Goal: Task Accomplishment & Management: Manage account settings

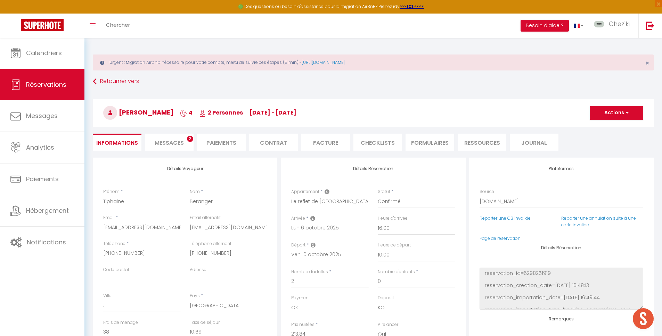
select select "47930"
select select "16:00"
select select "10:00"
select select "14"
select select "2"
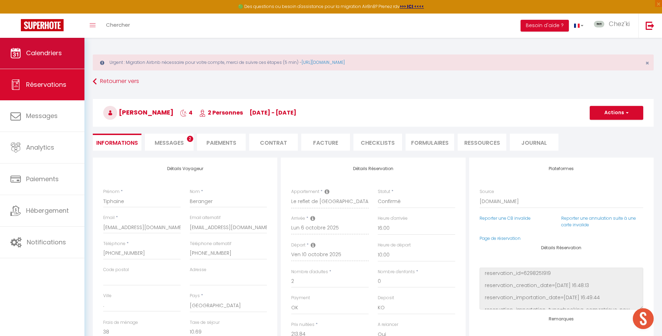
click at [33, 52] on span "Calendriers" at bounding box center [44, 53] width 36 height 9
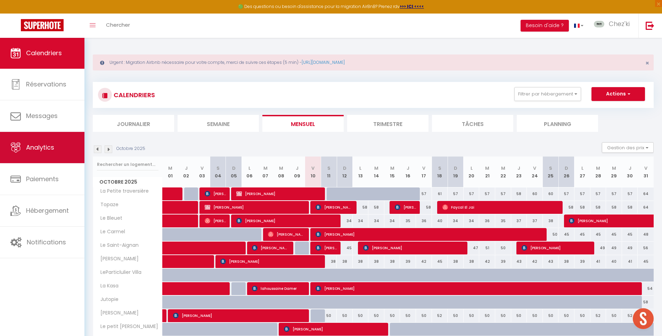
click at [47, 150] on span "Analytics" at bounding box center [40, 147] width 28 height 9
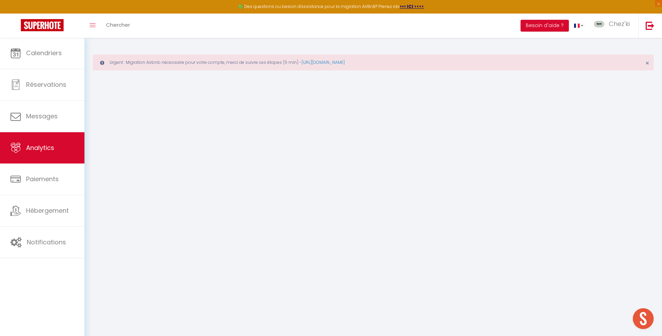
select select "2025"
select select "10"
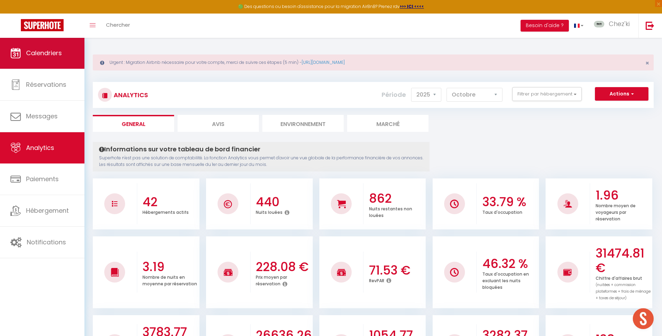
click at [35, 49] on span "Calendriers" at bounding box center [44, 53] width 36 height 9
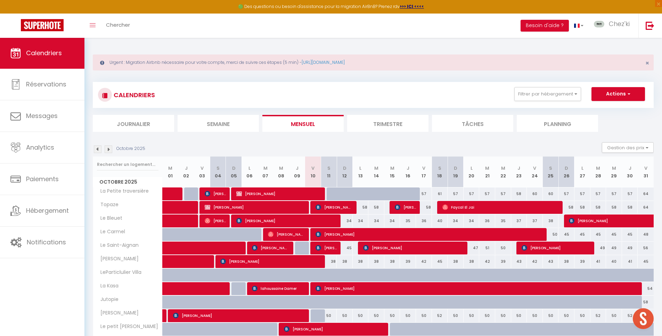
click at [106, 149] on img at bounding box center [109, 150] width 8 height 8
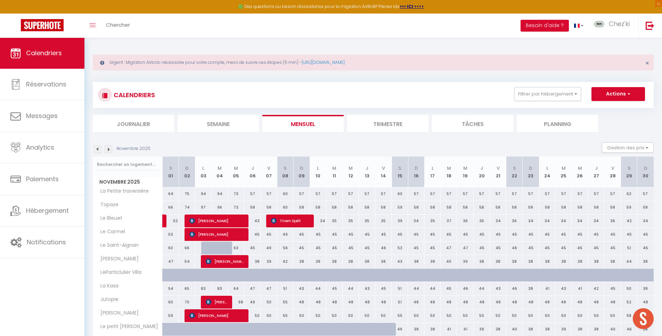
click at [106, 149] on img at bounding box center [109, 150] width 8 height 8
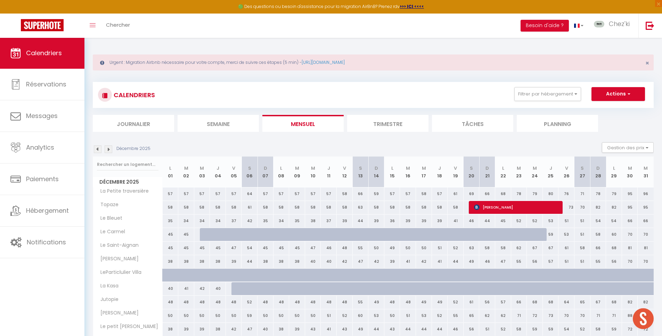
click at [614, 248] on div "68" at bounding box center [614, 248] width 16 height 13
type input "68"
type input "Lun 29 Décembre 2025"
type input "[DATE]"
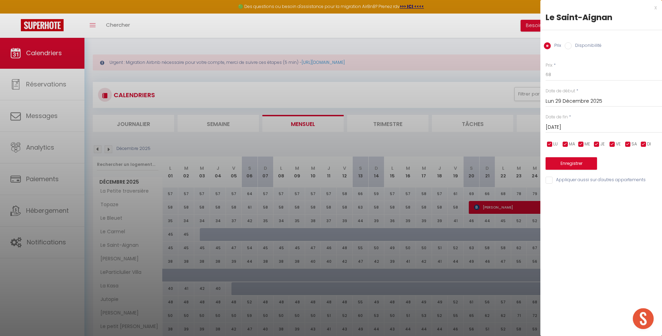
click at [589, 47] on label "Disponibilité" at bounding box center [587, 46] width 30 height 8
click at [572, 47] on input "Disponibilité" at bounding box center [568, 45] width 7 height 7
radio input "true"
radio input "false"
select select "0"
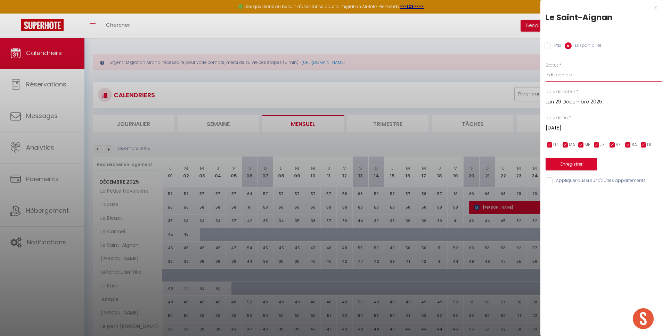
click at [579, 132] on input "[DATE]" at bounding box center [604, 128] width 116 height 9
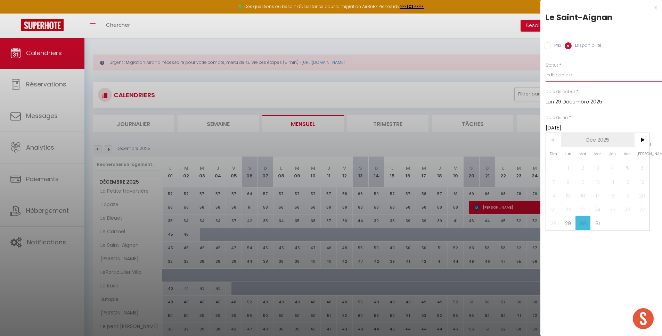
click at [633, 134] on span "Déc 2025" at bounding box center [598, 140] width 74 height 14
click at [638, 198] on span "Décembre" at bounding box center [632, 196] width 34 height 14
click at [641, 136] on span ">" at bounding box center [641, 140] width 15 height 14
click at [640, 166] on span "3" at bounding box center [641, 168] width 15 height 14
type input "[DATE]"
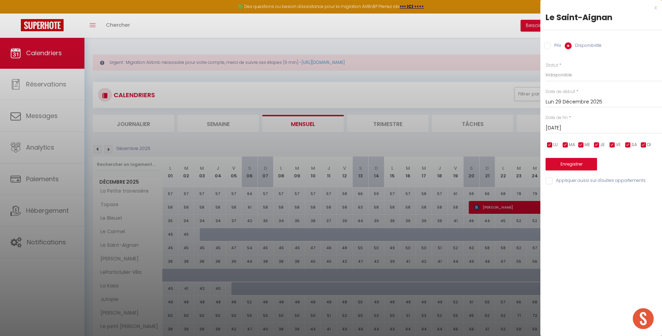
click at [584, 166] on button "Enregistrer" at bounding box center [571, 164] width 51 height 13
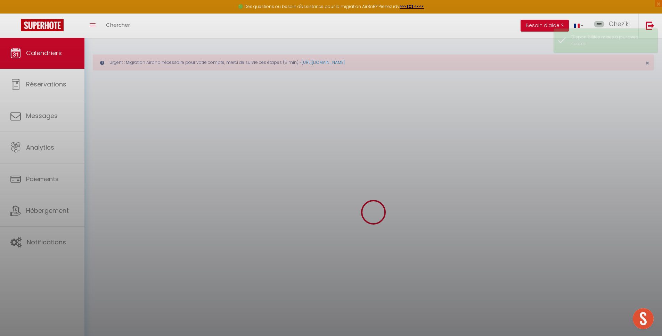
select select
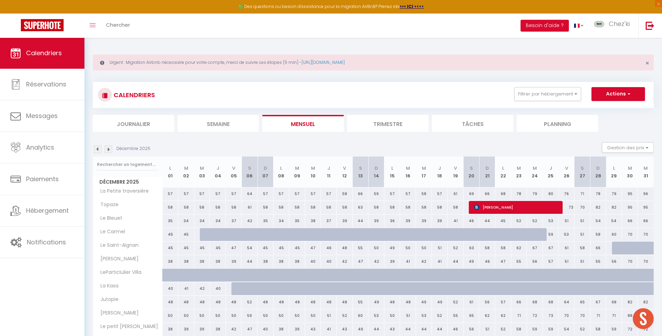
click at [510, 209] on span "[PERSON_NAME]" at bounding box center [516, 207] width 85 height 13
select select "OK"
select select "KO"
select select "1"
select select "0"
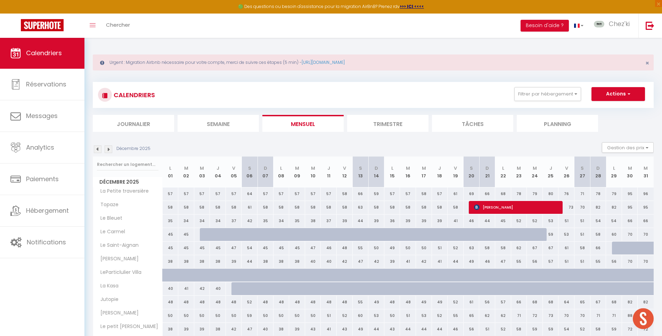
select select "1"
select select
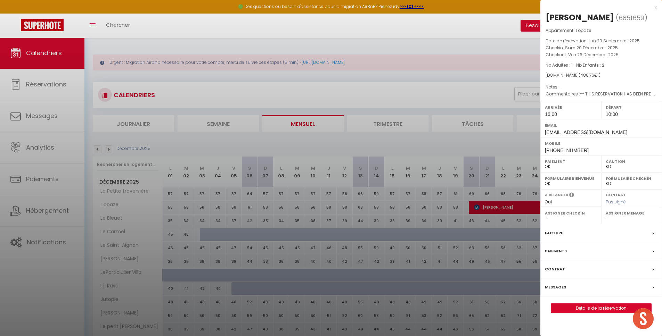
select select "22044"
click at [493, 210] on div at bounding box center [331, 168] width 662 height 336
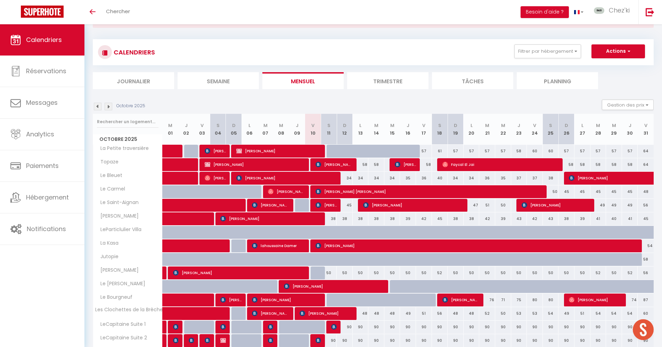
scroll to position [31, 0]
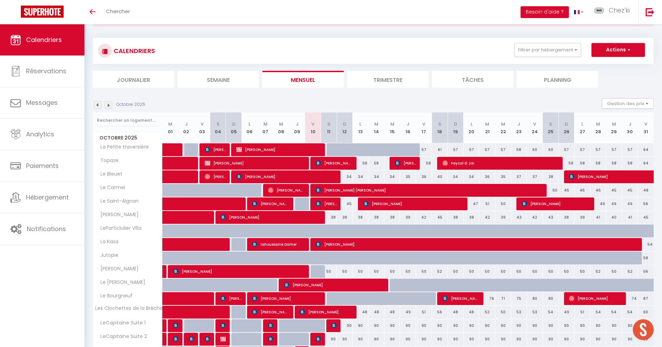
click at [357, 191] on span "[PERSON_NAME]" at bounding box center [430, 190] width 229 height 13
select select "OK"
select select "KO"
select select "1"
select select "0"
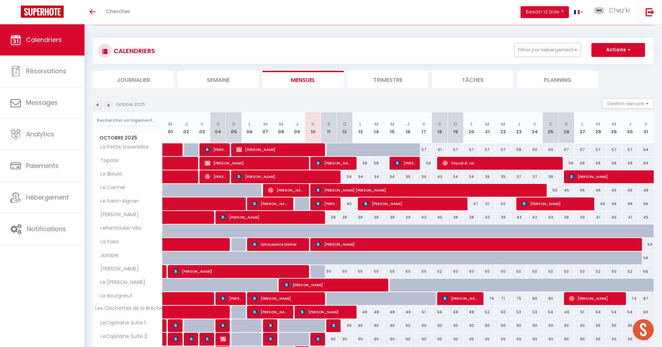
select select "1"
select select
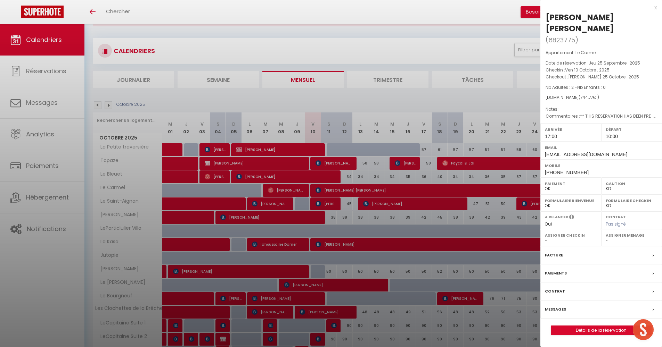
select select "22044"
select select "28823"
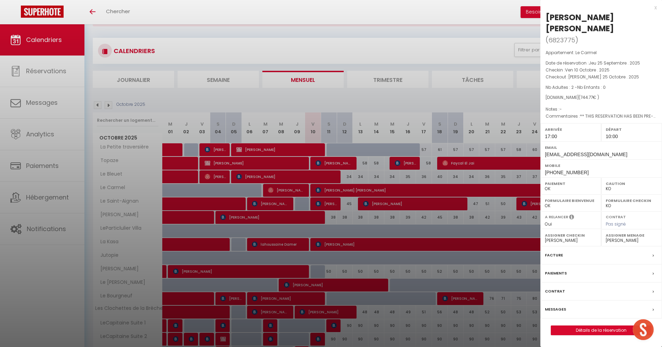
click at [352, 189] on div at bounding box center [331, 173] width 662 height 347
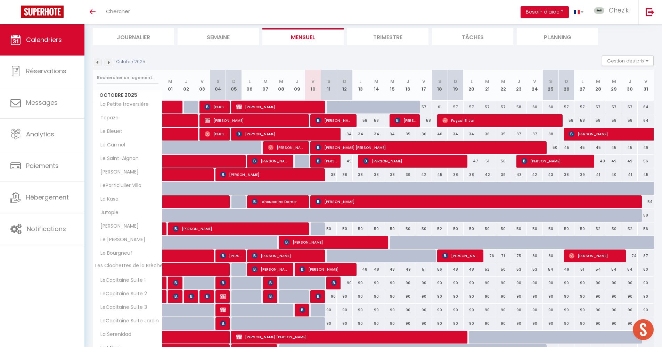
scroll to position [75, 0]
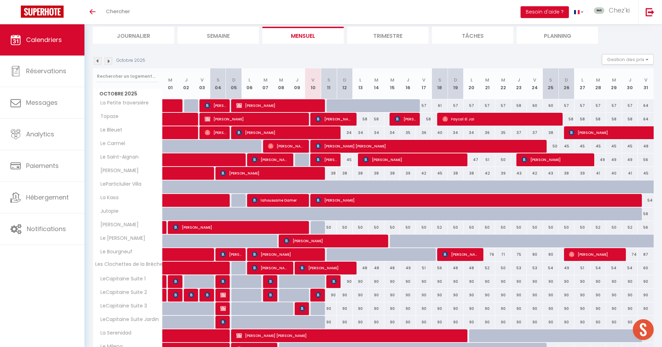
click at [330, 255] on div at bounding box center [335, 254] width 16 height 13
type input "62"
select select "1"
type input "Sam 11 Octobre 2025"
type input "Dim 12 Octobre 2025"
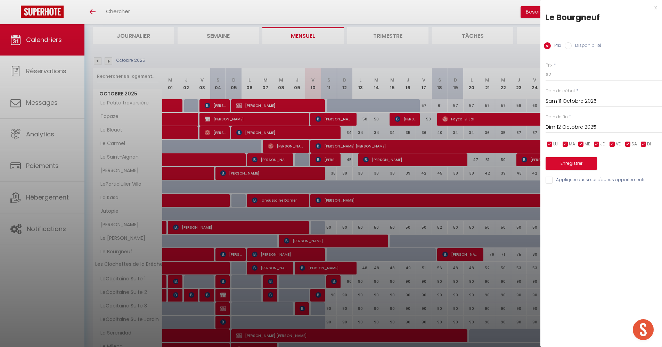
click at [573, 44] on label "Disponibilité" at bounding box center [587, 46] width 30 height 8
click at [572, 44] on input "Disponibilité" at bounding box center [568, 45] width 7 height 7
radio input "true"
radio input "false"
click at [582, 129] on input "Dim 12 Octobre 2025" at bounding box center [604, 128] width 116 height 9
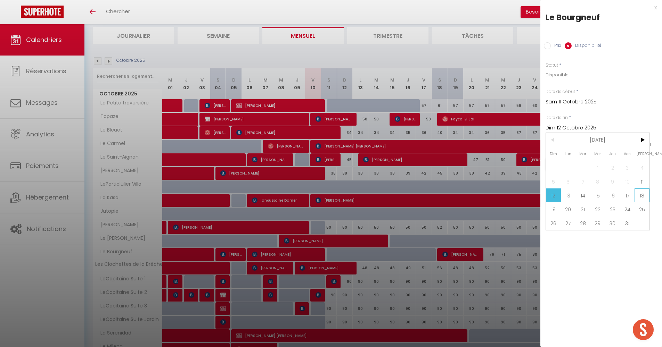
click at [645, 199] on span "18" at bounding box center [641, 196] width 15 height 14
type input "Sam 18 Octobre 2025"
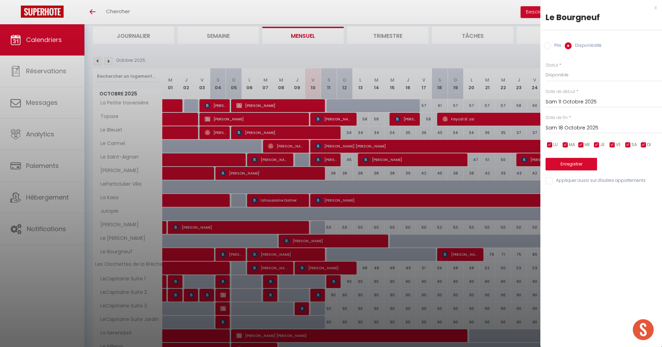
click at [583, 164] on button "Enregistrer" at bounding box center [571, 164] width 51 height 13
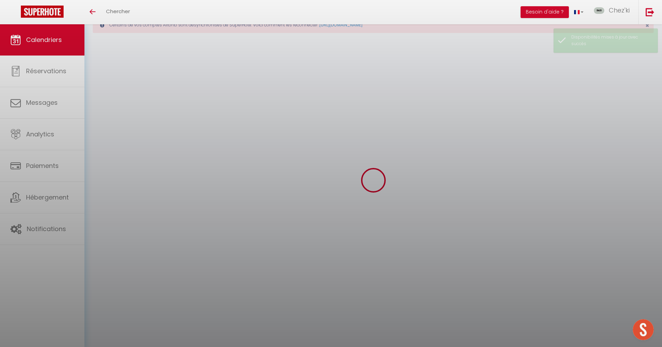
scroll to position [24, 0]
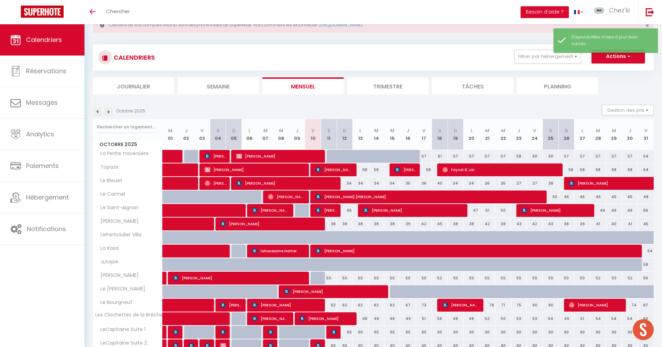
click at [329, 154] on div at bounding box center [335, 156] width 16 height 13
select select "1"
type input "Sam 11 Octobre 2025"
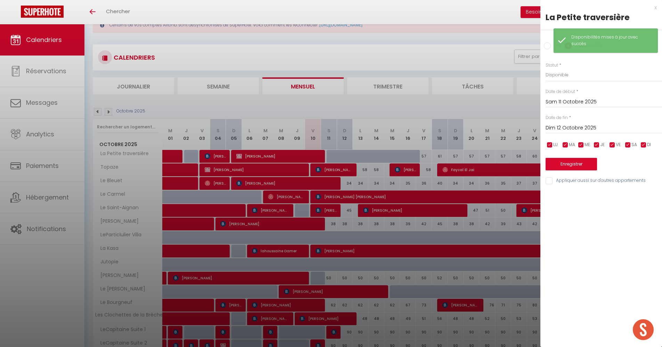
click at [570, 126] on input "Dim 12 Octobre 2025" at bounding box center [604, 128] width 116 height 9
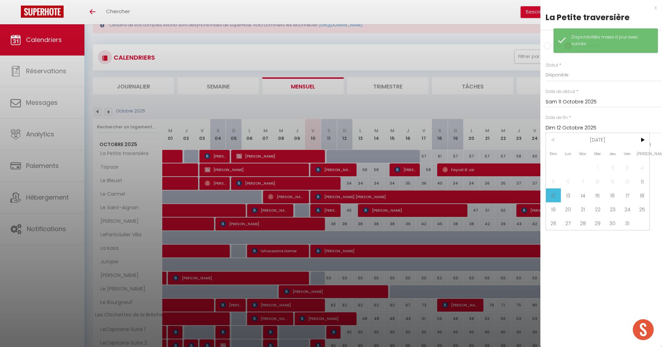
click at [631, 197] on span "17" at bounding box center [627, 196] width 15 height 14
type input "Ven 17 Octobre 2025"
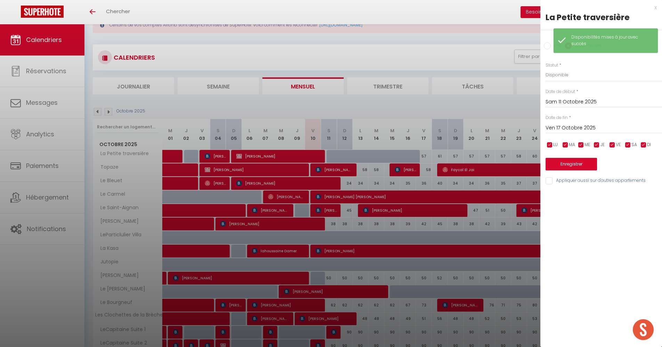
click at [585, 170] on div "Prix * 57 Statut * Disponible Indisponible Date de début * Sam 11 Octobre 2025 …" at bounding box center [601, 120] width 122 height 132
click at [570, 159] on button "Enregistrer" at bounding box center [571, 164] width 51 height 13
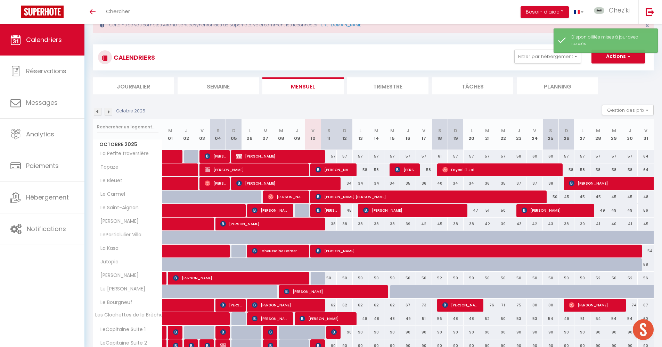
scroll to position [143, 0]
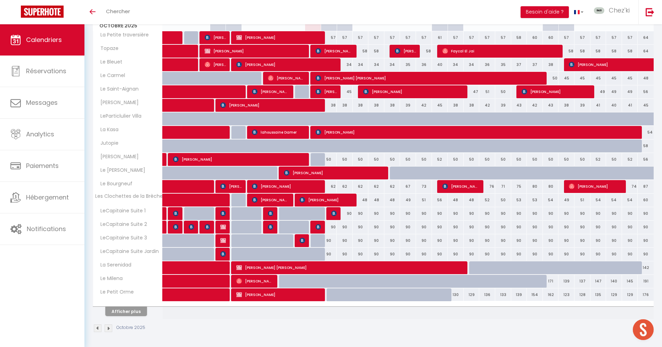
click at [131, 311] on button "Afficher plus" at bounding box center [126, 311] width 42 height 9
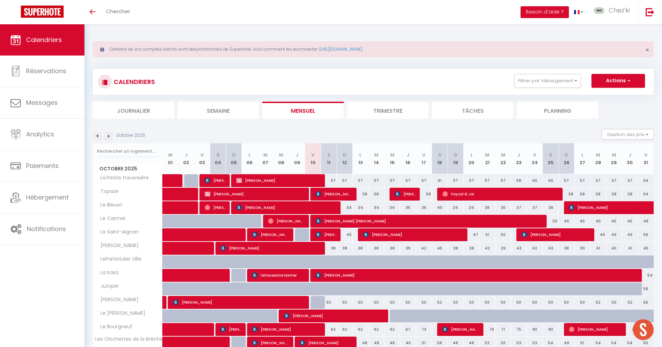
scroll to position [354, 0]
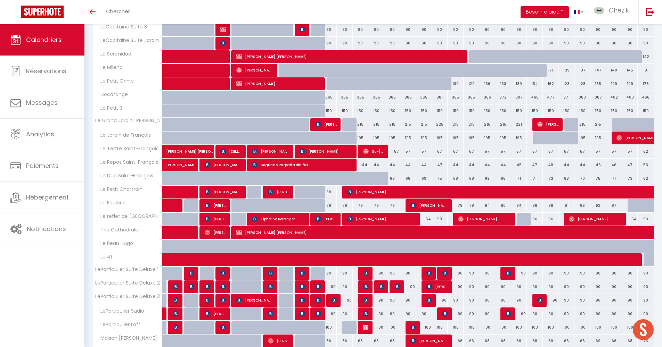
click at [331, 83] on div at bounding box center [335, 83] width 16 height 13
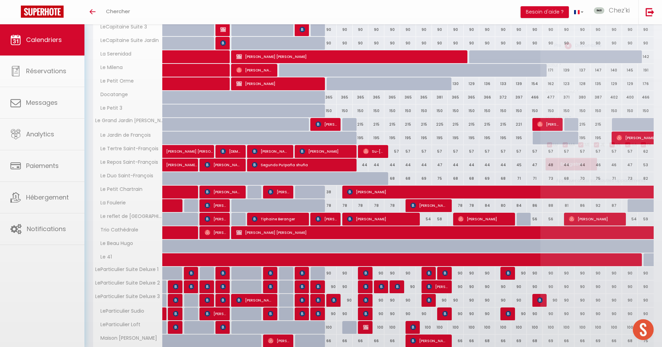
select select "1"
type input "Sam 11 Octobre 2025"
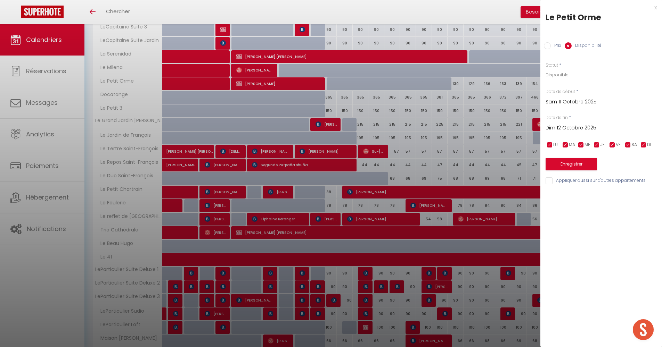
click at [570, 129] on input "Dim 12 Octobre 2025" at bounding box center [604, 128] width 116 height 9
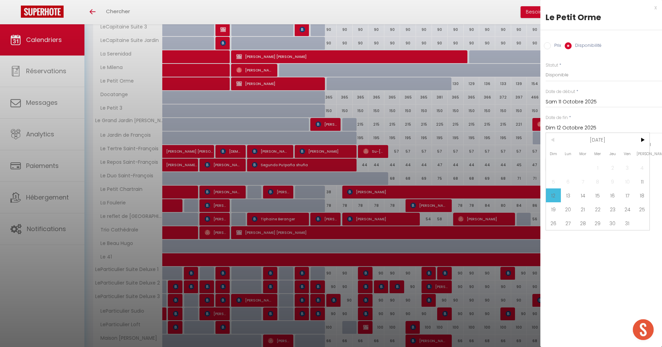
click at [630, 227] on span "31" at bounding box center [627, 223] width 15 height 14
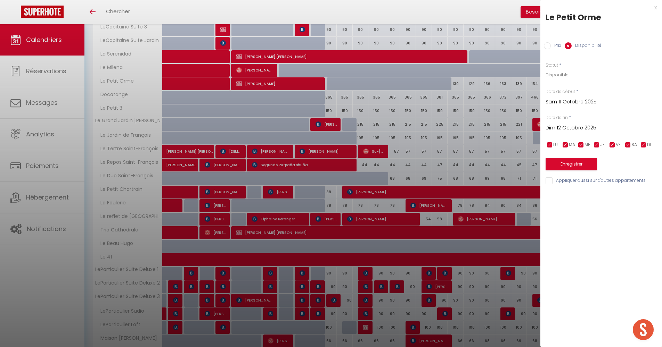
type input "Ven 31 Octobre 2025"
click at [575, 166] on button "Enregistrer" at bounding box center [571, 164] width 51 height 13
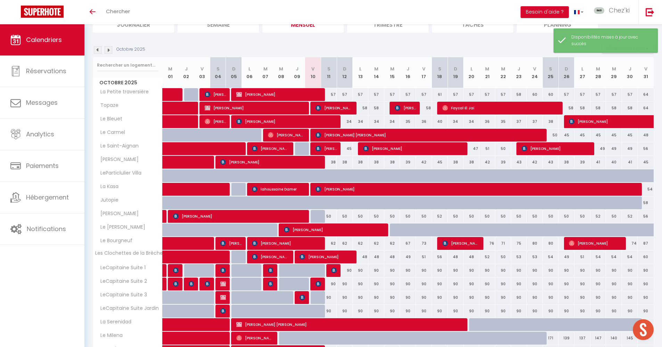
scroll to position [143, 0]
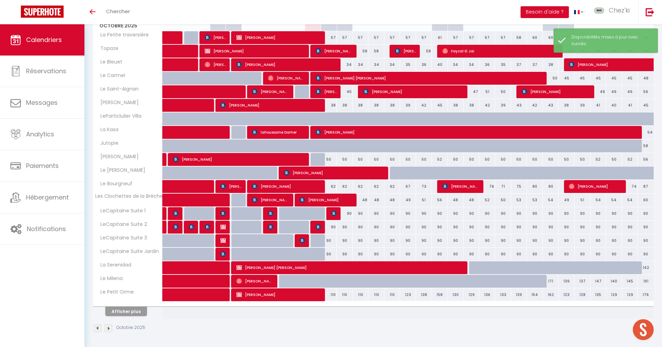
click at [131, 309] on button "Afficher plus" at bounding box center [126, 311] width 42 height 9
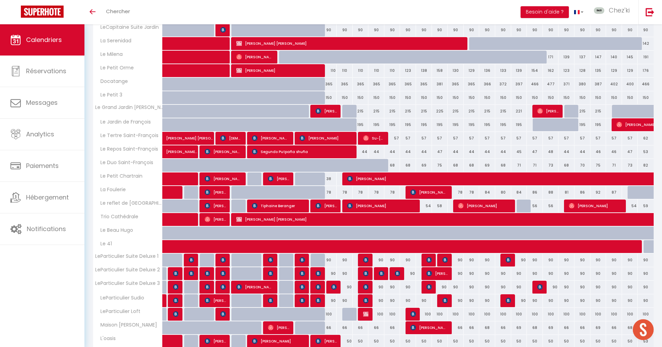
scroll to position [414, 0]
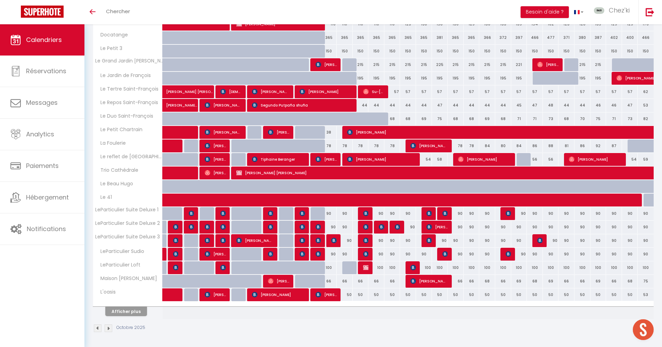
click at [137, 313] on button "Afficher plus" at bounding box center [126, 311] width 42 height 9
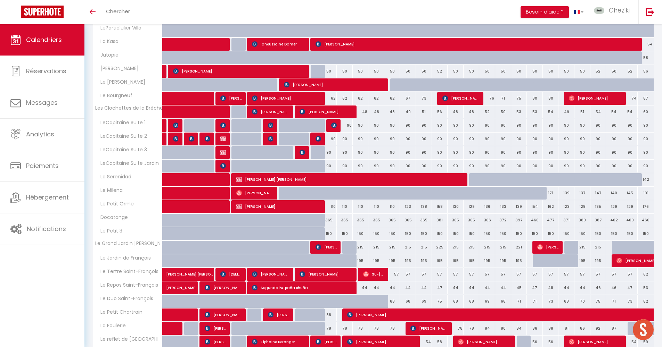
scroll to position [424, 0]
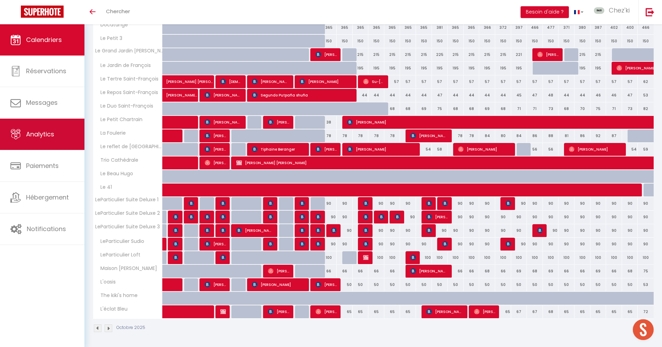
click at [51, 138] on span "Analytics" at bounding box center [40, 134] width 28 height 9
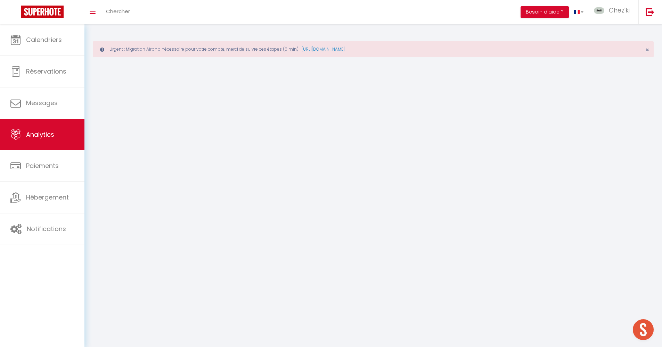
select select "2025"
select select "10"
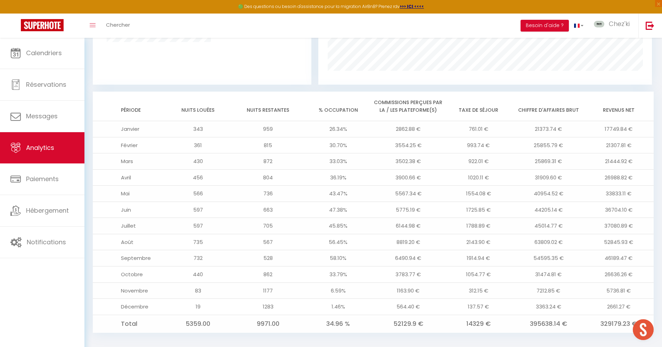
scroll to position [166, 0]
